Goal: Information Seeking & Learning: Learn about a topic

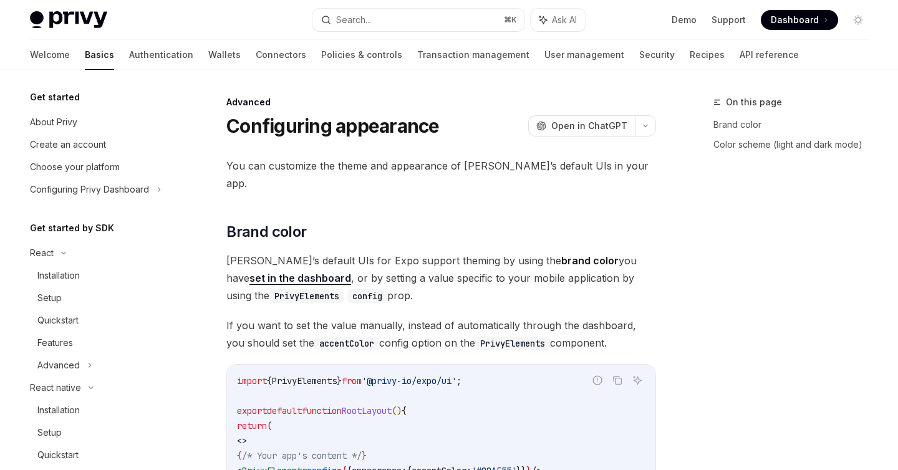
type textarea "*"
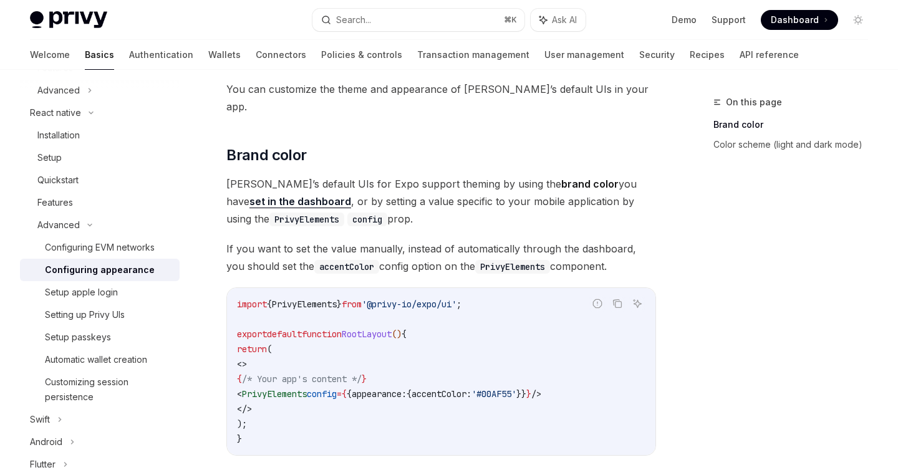
scroll to position [77, 0]
click at [367, 32] on div "Privy Docs home page Search... ⌘ K Ask AI Demo Support Dashboard Dashboard Sear…" at bounding box center [449, 20] width 838 height 40
click at [360, 25] on div "Search..." at bounding box center [353, 19] width 35 height 15
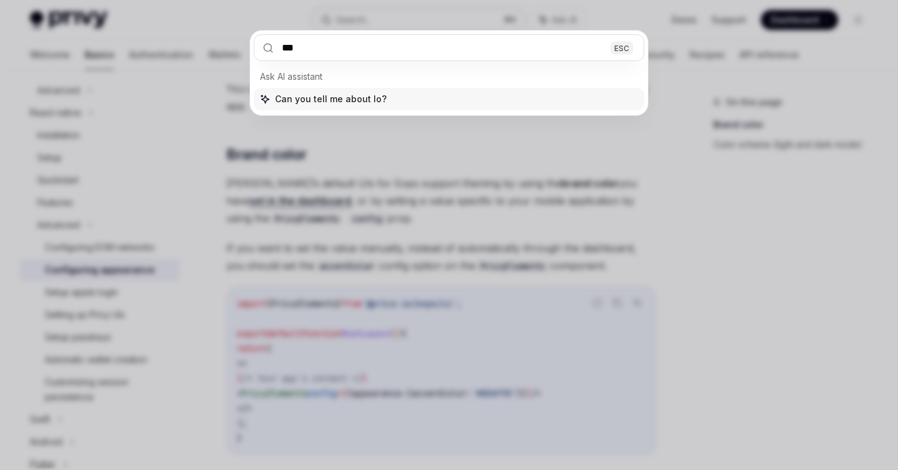
type input "****"
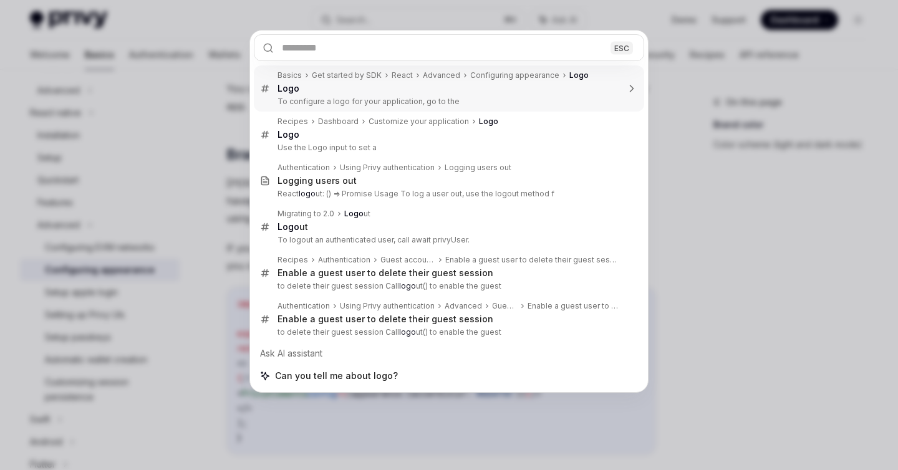
type textarea "*"
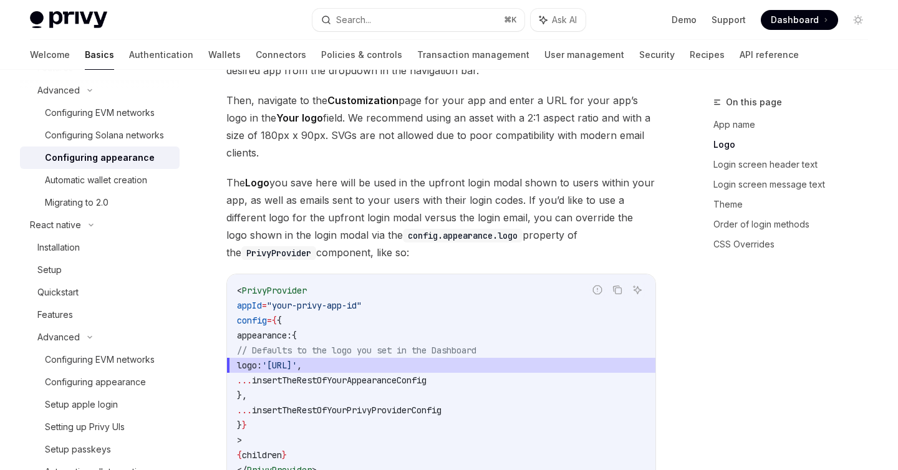
scroll to position [531, 0]
